Goal: Find contact information: Find contact information

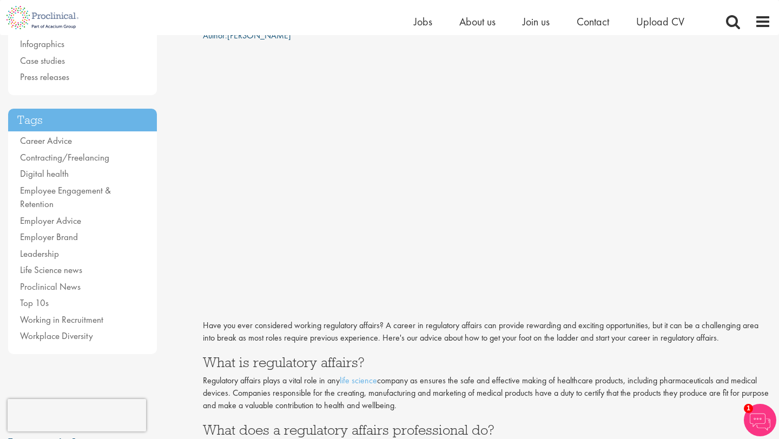
scroll to position [181, 0]
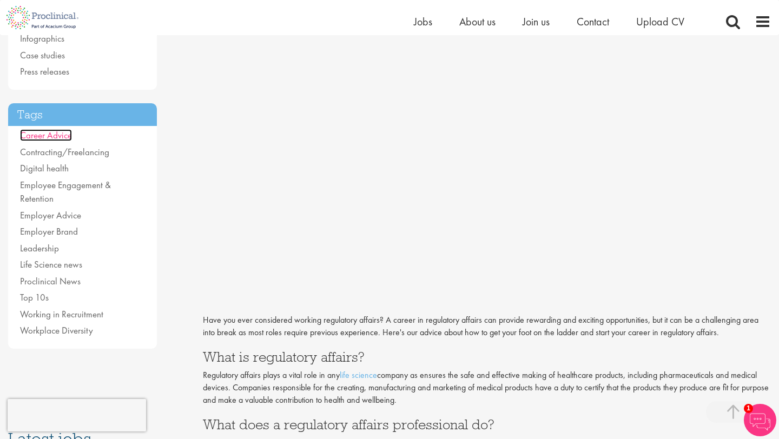
click at [48, 140] on link "Career Advice" at bounding box center [46, 135] width 52 height 12
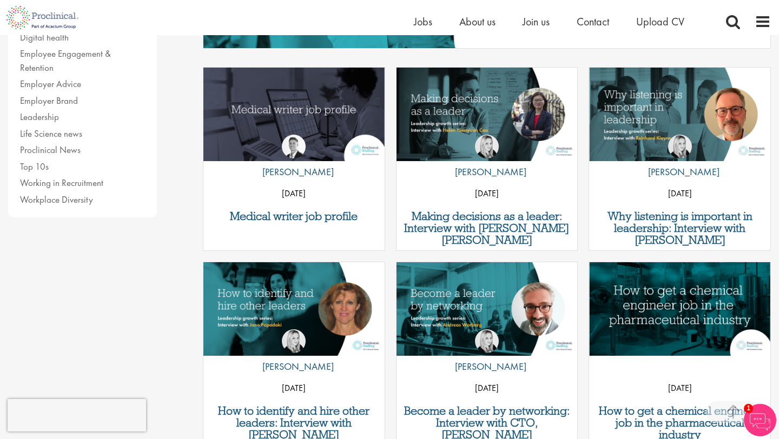
scroll to position [307, 0]
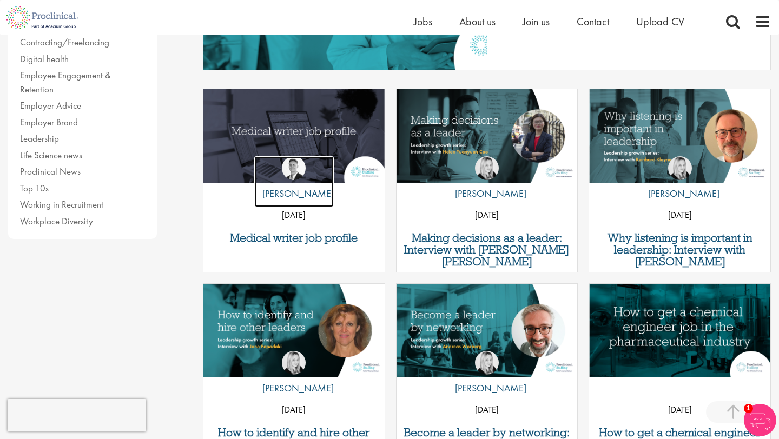
click at [313, 180] on link "by George Watson" at bounding box center [294, 181] width 80 height 51
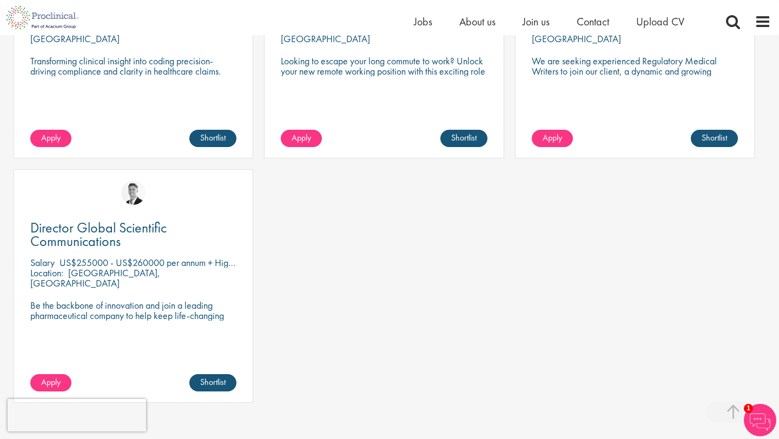
scroll to position [652, 0]
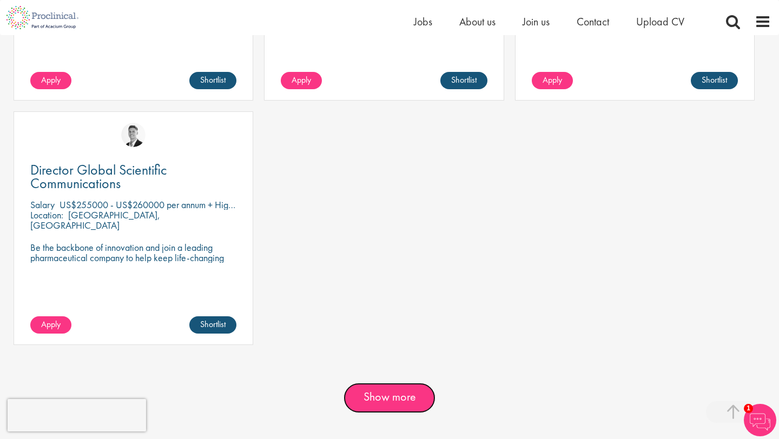
click at [389, 391] on link "Show more" at bounding box center [390, 398] width 92 height 30
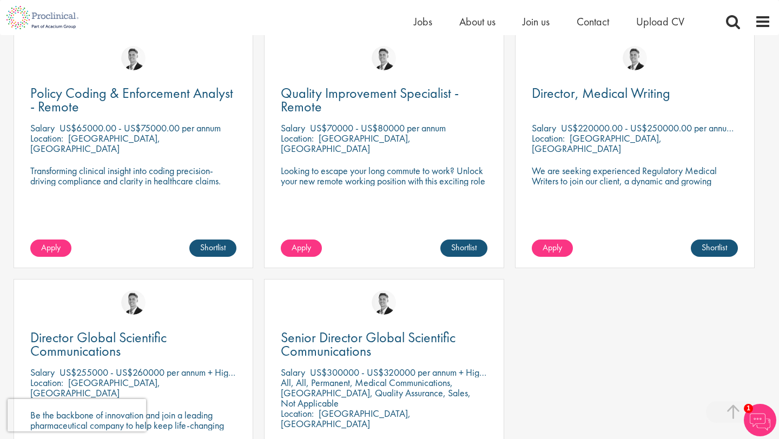
scroll to position [0, 0]
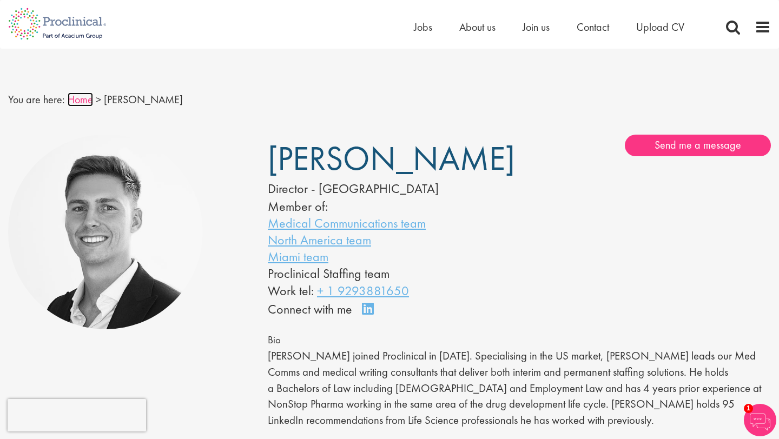
click at [82, 103] on link "Home" at bounding box center [80, 100] width 25 height 14
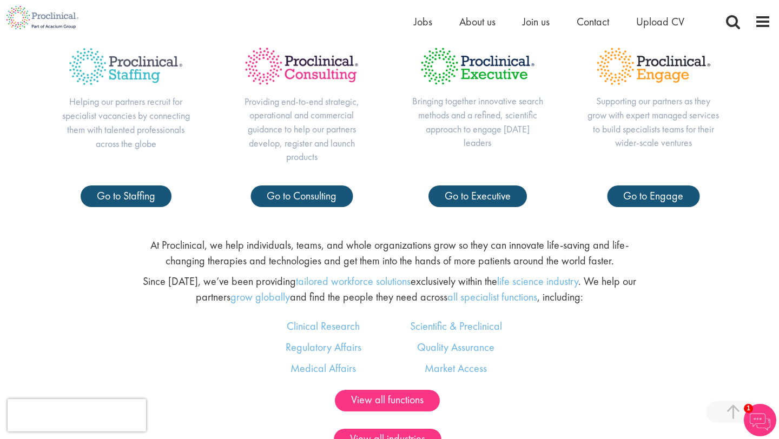
scroll to position [529, 0]
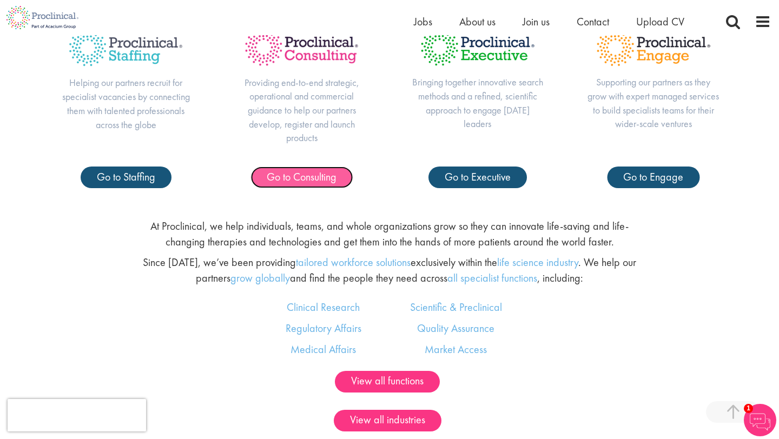
click at [278, 181] on span "Go to Consulting" at bounding box center [302, 177] width 70 height 14
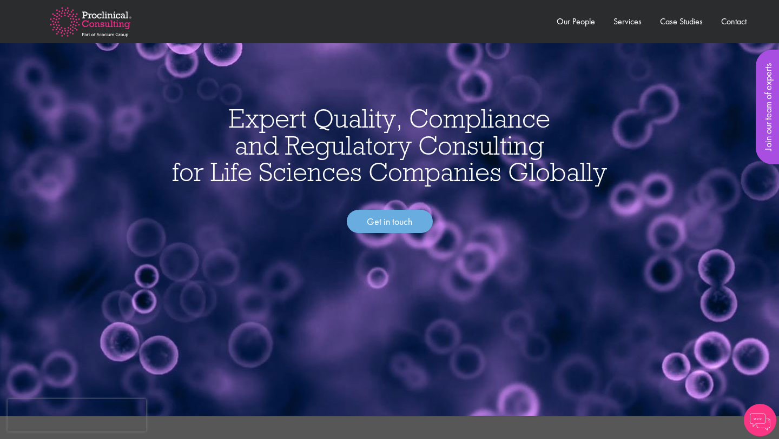
scroll to position [88, 0]
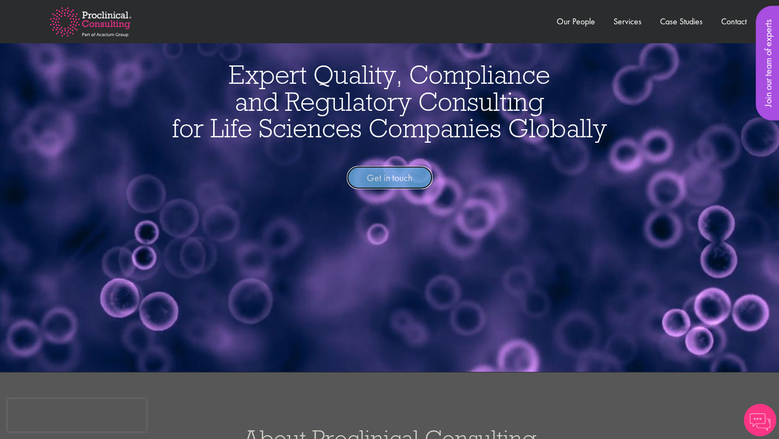
click at [386, 172] on link "Get in touch" at bounding box center [390, 178] width 86 height 24
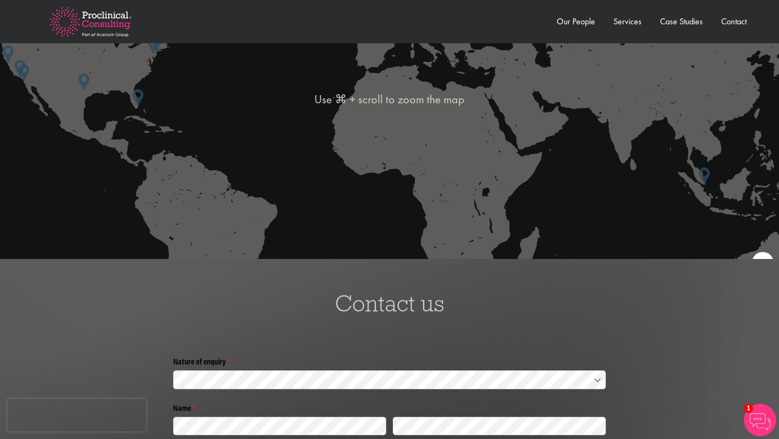
scroll to position [2128, 0]
